Goal: Task Accomplishment & Management: Manage account settings

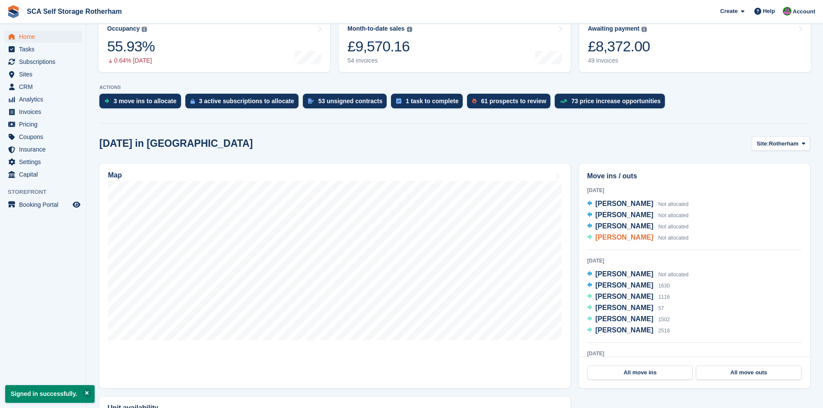
scroll to position [119, 0]
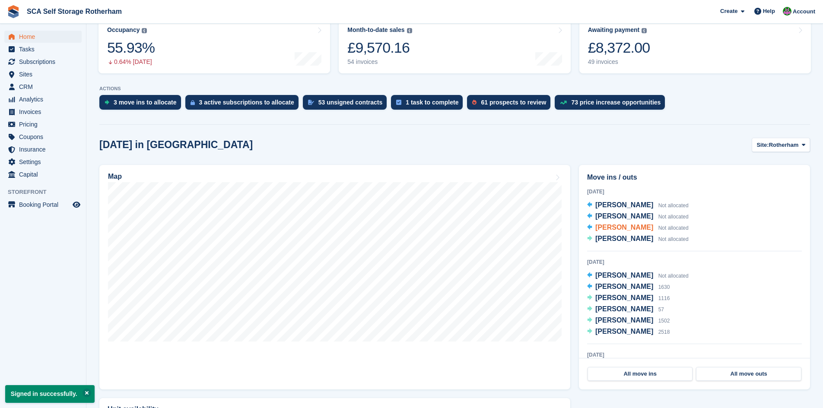
click at [630, 230] on span "[PERSON_NAME]" at bounding box center [625, 227] width 58 height 7
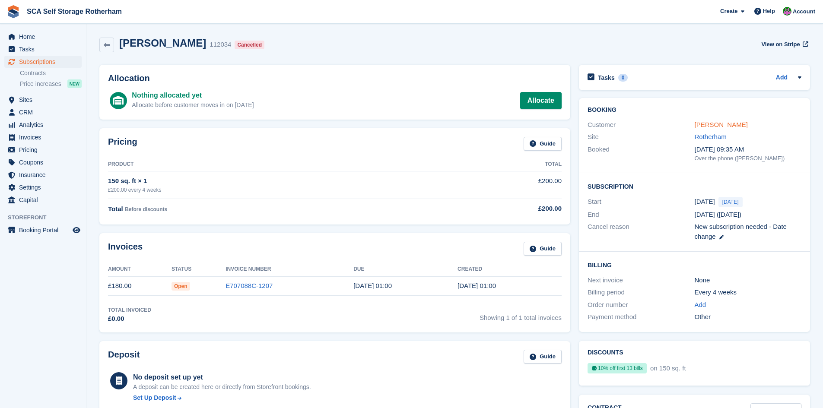
click at [728, 124] on link "[PERSON_NAME]" at bounding box center [721, 124] width 53 height 7
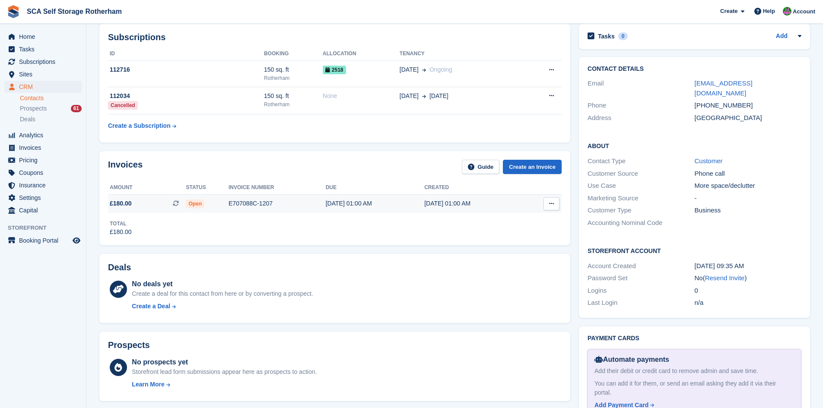
scroll to position [108, 0]
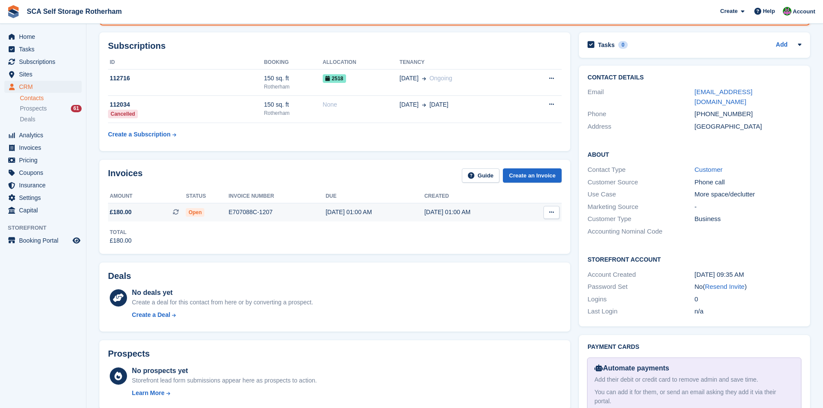
click at [271, 211] on div "E707088C-1207" at bounding box center [277, 212] width 97 height 9
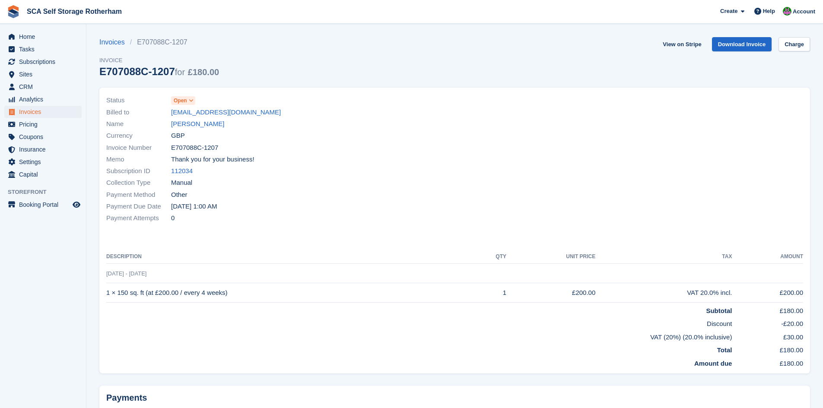
click at [186, 101] on span "Open" at bounding box center [180, 101] width 13 height 8
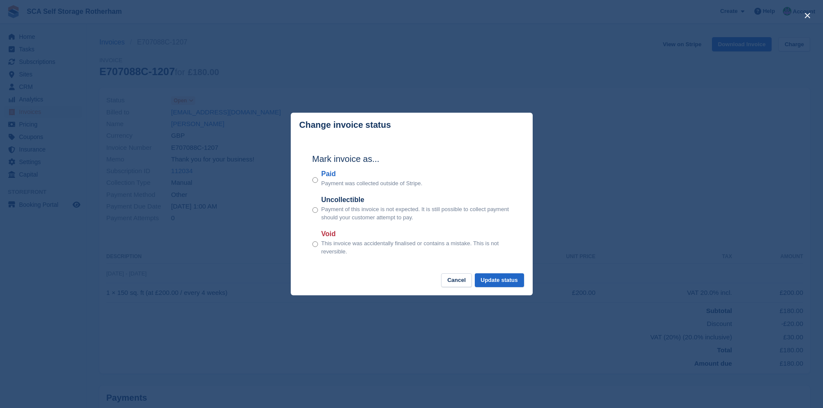
click at [319, 244] on div "Void This invoice was accidentally finalised or contains a mistake. This is not…" at bounding box center [412, 242] width 199 height 27
click at [502, 280] on button "Update status" at bounding box center [499, 281] width 49 height 14
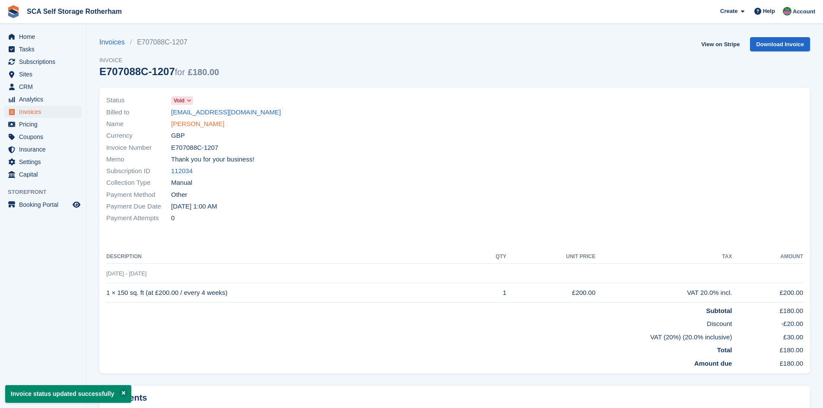
click at [196, 125] on link "Paula Williams" at bounding box center [197, 124] width 53 height 10
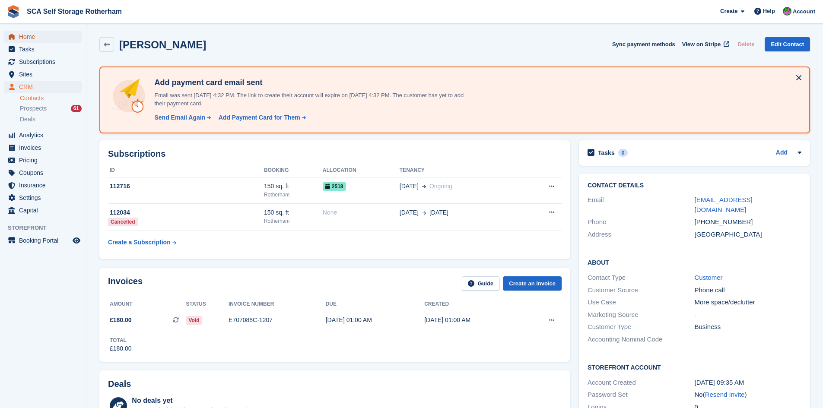
click at [23, 41] on span "Home" at bounding box center [45, 37] width 52 height 12
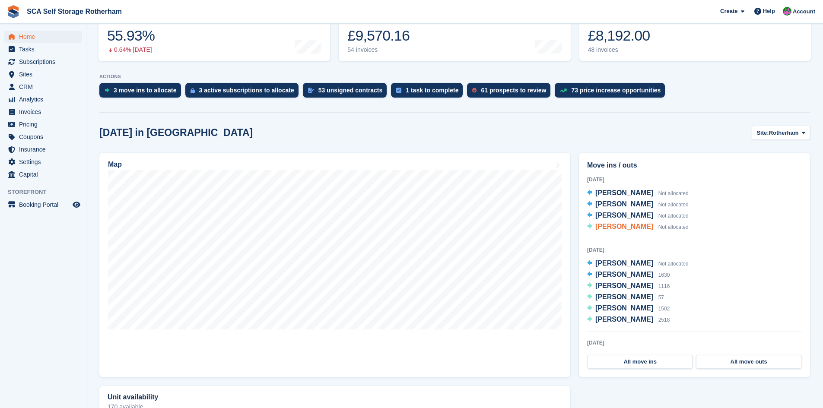
scroll to position [151, 0]
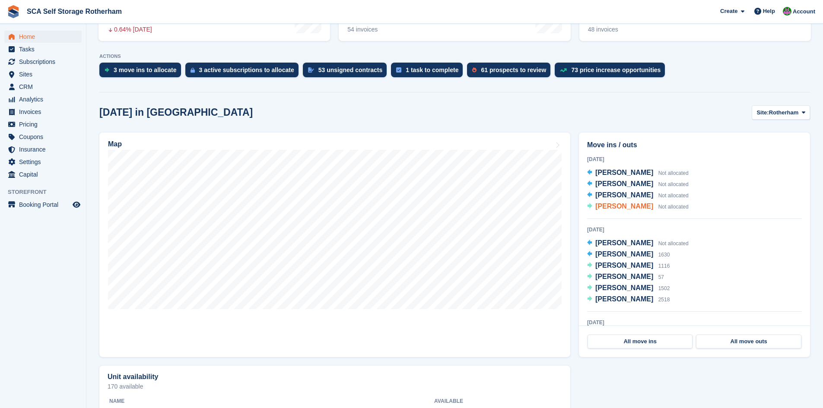
click at [626, 204] on span "[PERSON_NAME]" at bounding box center [625, 206] width 58 height 7
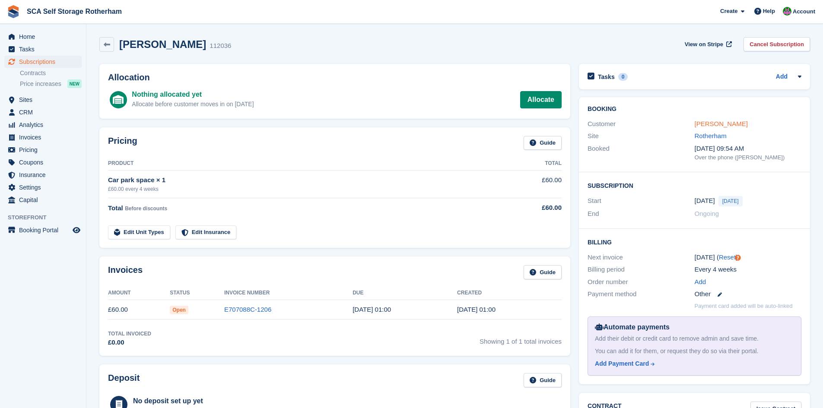
click at [721, 125] on link "[PERSON_NAME]" at bounding box center [721, 123] width 53 height 7
